Goal: Information Seeking & Learning: Learn about a topic

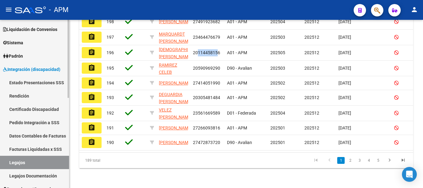
scroll to position [39, 0]
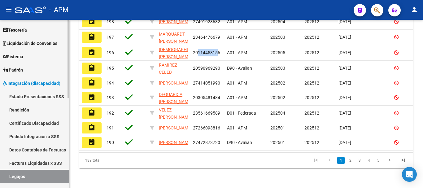
click at [36, 70] on link "Padrón" at bounding box center [34, 69] width 69 height 13
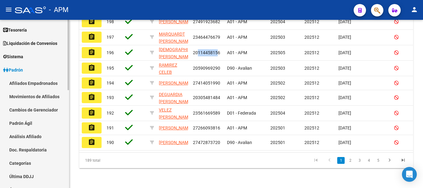
click at [40, 82] on link "Afiliados Empadronados" at bounding box center [34, 82] width 69 height 13
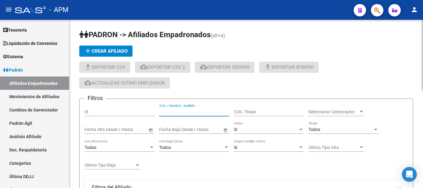
paste input "20280710068"
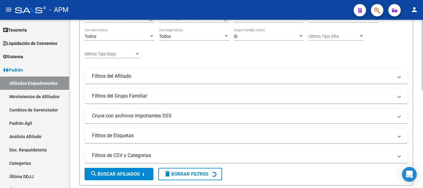
scroll to position [124, 0]
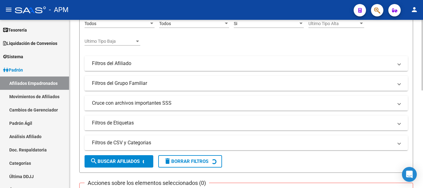
type input "20280710068"
click at [118, 158] on span "search Buscar Afiliados" at bounding box center [115, 161] width 50 height 6
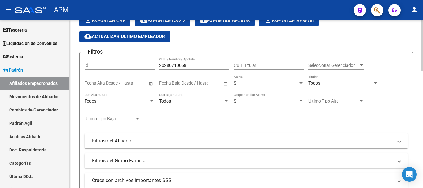
scroll to position [15, 0]
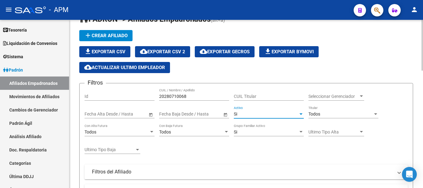
click at [263, 115] on div "Si" at bounding box center [266, 113] width 64 height 5
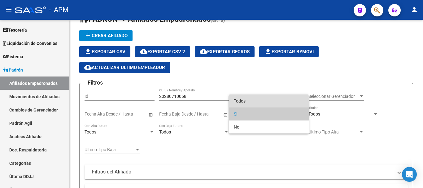
click at [261, 98] on span "Todos" at bounding box center [269, 100] width 70 height 13
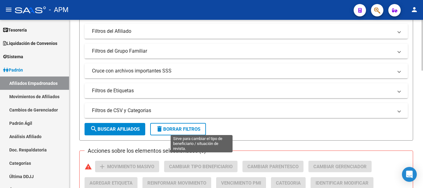
scroll to position [201, 0]
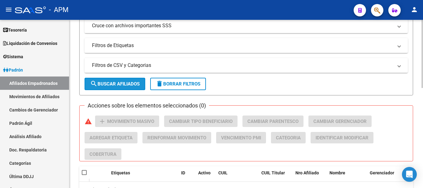
click at [132, 87] on button "search Buscar Afiliados" at bounding box center [114, 84] width 61 height 12
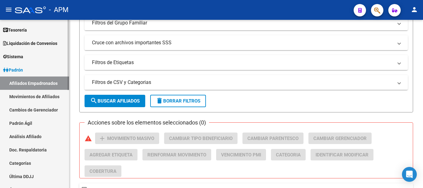
scroll to position [0, 0]
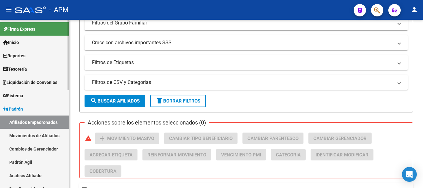
click at [45, 52] on link "Reportes" at bounding box center [34, 55] width 69 height 13
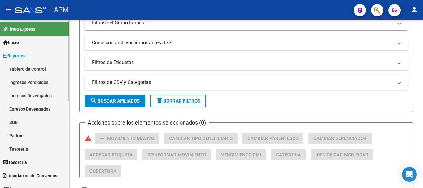
click at [43, 69] on link "Tablero de Control" at bounding box center [34, 68] width 69 height 13
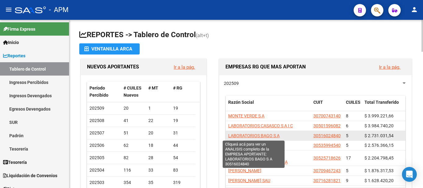
click at [275, 135] on span "LABORATORIOS BAGO S A" at bounding box center [253, 135] width 51 height 5
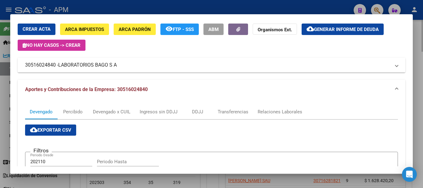
scroll to position [31, 0]
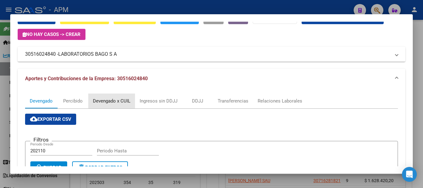
click at [127, 99] on div "Devengado x CUIL" at bounding box center [111, 100] width 37 height 7
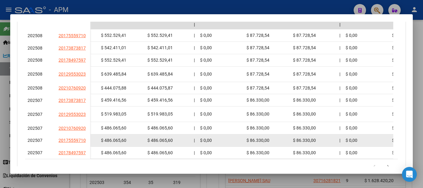
scroll to position [186, 0]
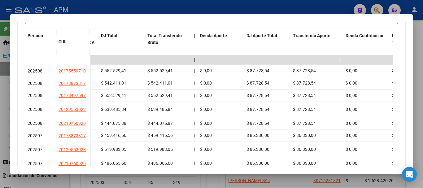
click at [292, 183] on div at bounding box center [211, 94] width 423 height 188
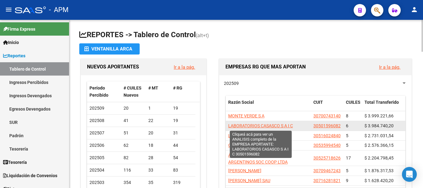
click at [284, 126] on span "LABORATORIOS CASASCO S A I C" at bounding box center [260, 125] width 65 height 5
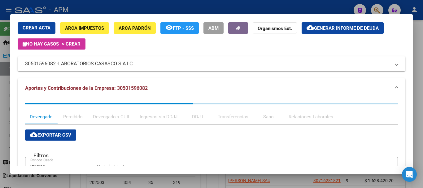
scroll to position [31, 0]
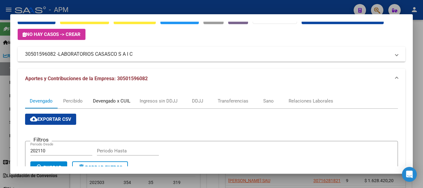
click at [121, 102] on div "Devengado x CUIL" at bounding box center [111, 100] width 37 height 7
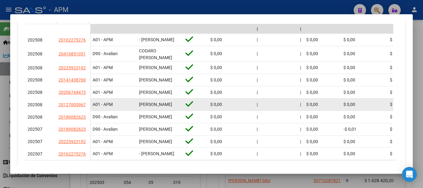
scroll to position [1, 0]
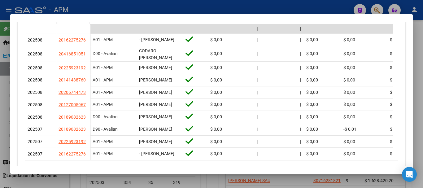
click at [169, 184] on div at bounding box center [211, 94] width 423 height 188
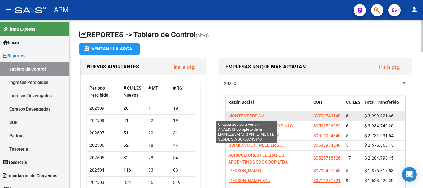
click at [254, 116] on span "MONTE VERDE S A" at bounding box center [246, 115] width 36 height 5
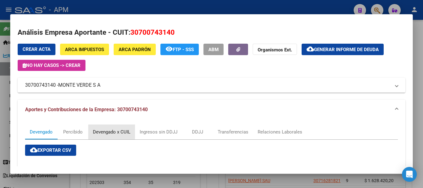
click at [117, 131] on div "Devengado x CUIL" at bounding box center [111, 131] width 37 height 7
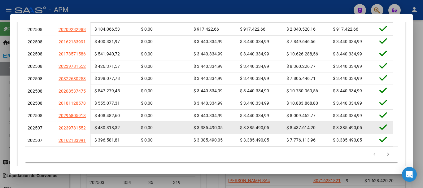
scroll to position [217, 0]
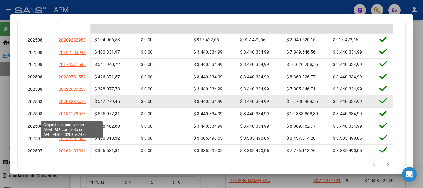
click at [76, 104] on span "20208537475" at bounding box center [71, 101] width 27 height 5
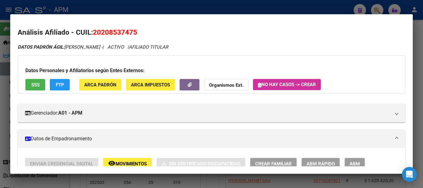
click at [274, 183] on div at bounding box center [211, 94] width 423 height 188
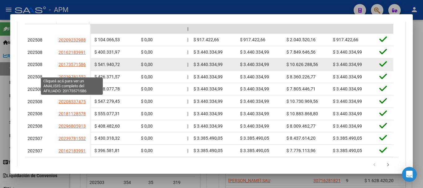
click at [80, 67] on span "20173571586" at bounding box center [71, 64] width 27 height 5
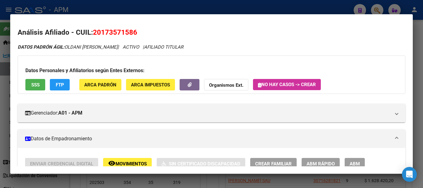
click at [225, 184] on div at bounding box center [211, 94] width 423 height 188
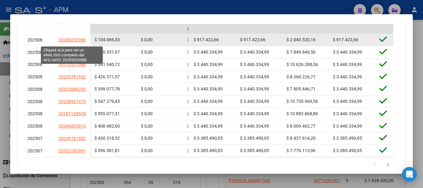
click at [75, 41] on span "20209232988" at bounding box center [71, 39] width 27 height 5
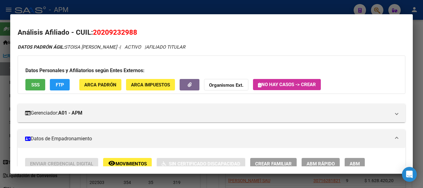
click at [266, 183] on div at bounding box center [211, 94] width 423 height 188
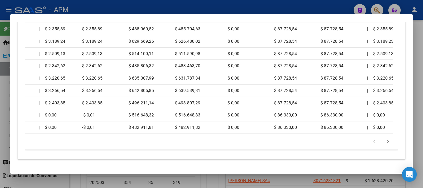
scroll to position [0, 190]
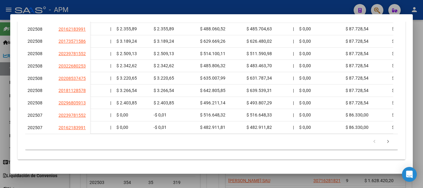
click at [212, 183] on div at bounding box center [211, 94] width 423 height 188
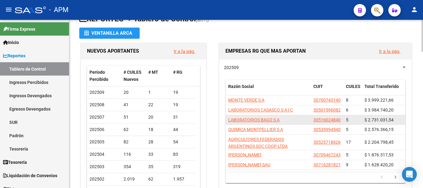
scroll to position [31, 0]
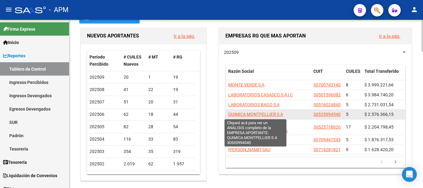
click at [274, 116] on span "QUIMICA MONTPELLIER S A" at bounding box center [255, 114] width 55 height 5
type textarea "30535994540"
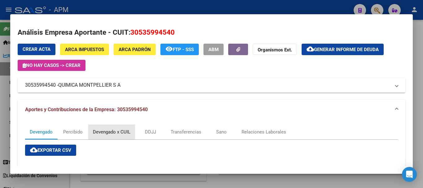
click at [118, 130] on div "Devengado x CUIL" at bounding box center [111, 131] width 37 height 7
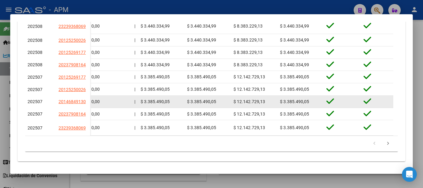
scroll to position [276, 0]
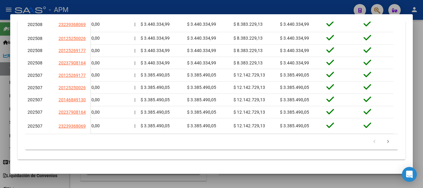
click at [315, 184] on div at bounding box center [211, 94] width 423 height 188
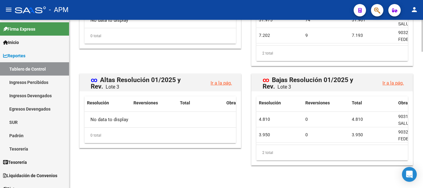
scroll to position [691, 0]
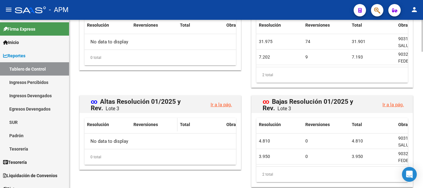
click at [145, 127] on span "Reversiones" at bounding box center [145, 124] width 24 height 5
click at [106, 127] on span "Resolución" at bounding box center [98, 124] width 22 height 5
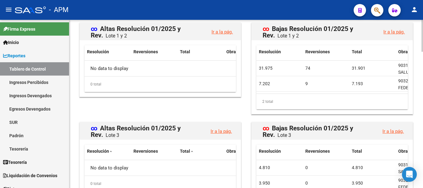
scroll to position [660, 0]
